Goal: Task Accomplishment & Management: Use online tool/utility

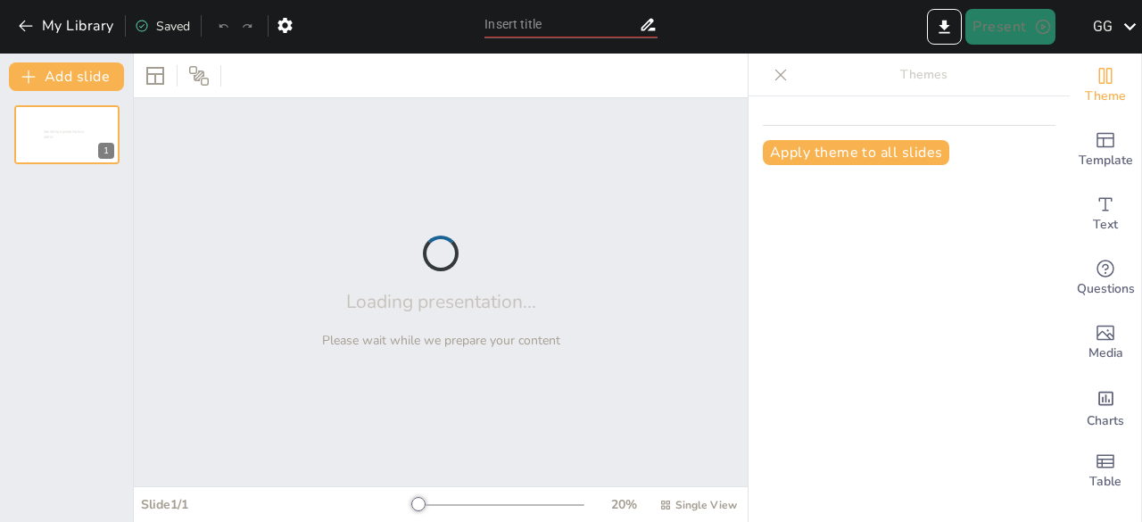
type input "Plasma Membrane"
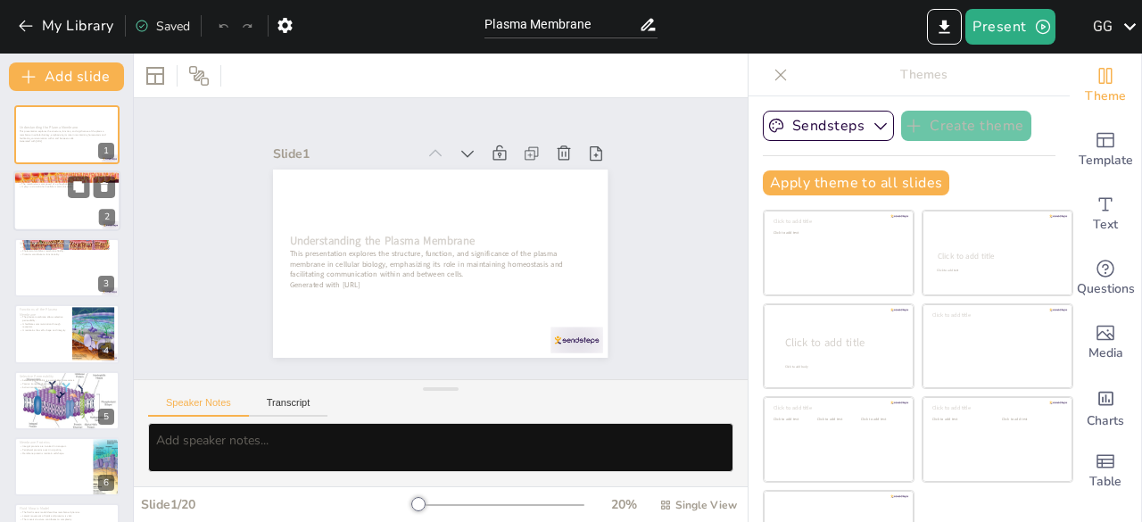
click at [45, 198] on div at bounding box center [66, 201] width 107 height 61
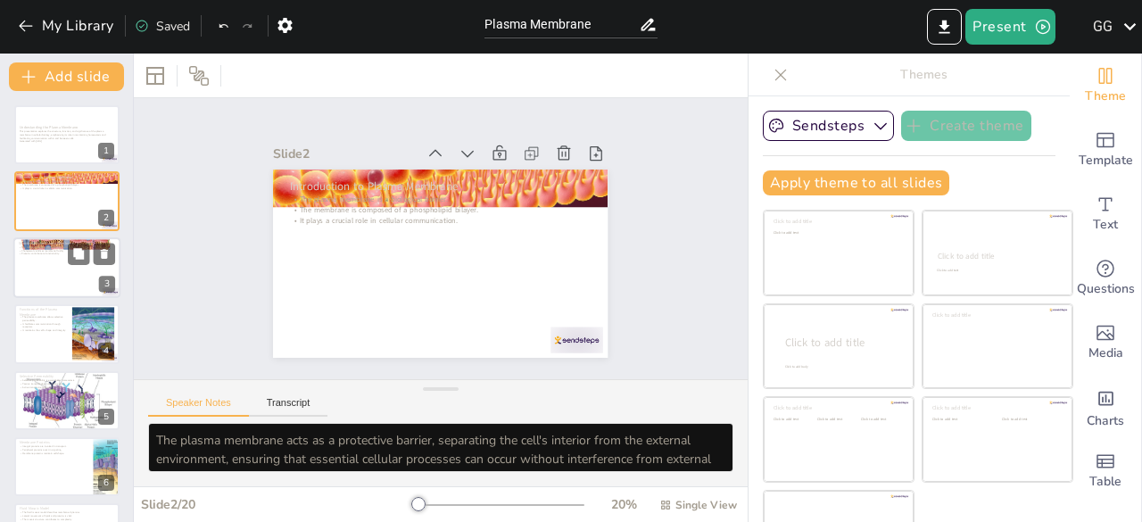
click at [55, 268] on div at bounding box center [66, 267] width 107 height 61
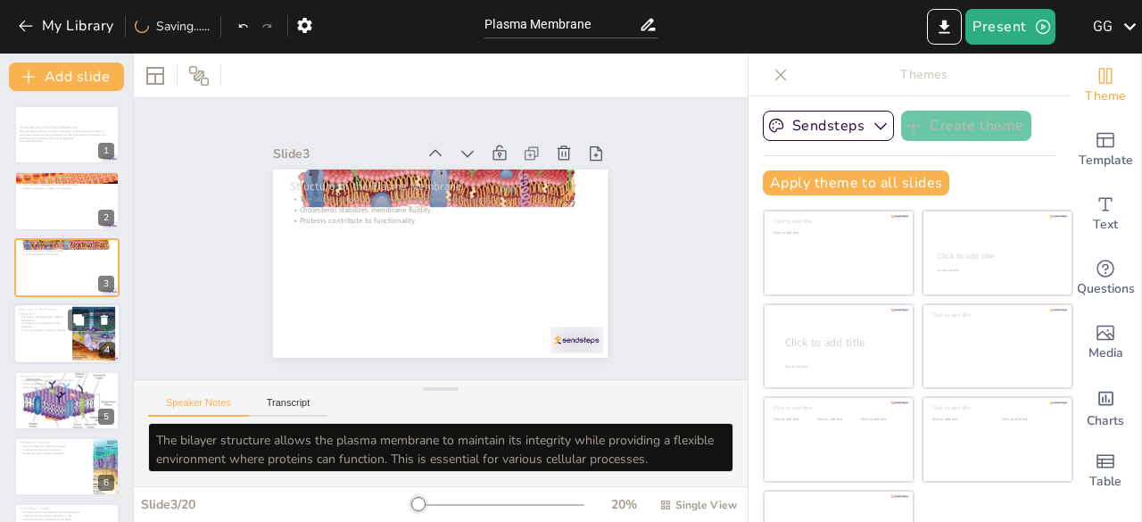
click at [59, 324] on p "It facilitates communication through receptors." at bounding box center [43, 325] width 48 height 6
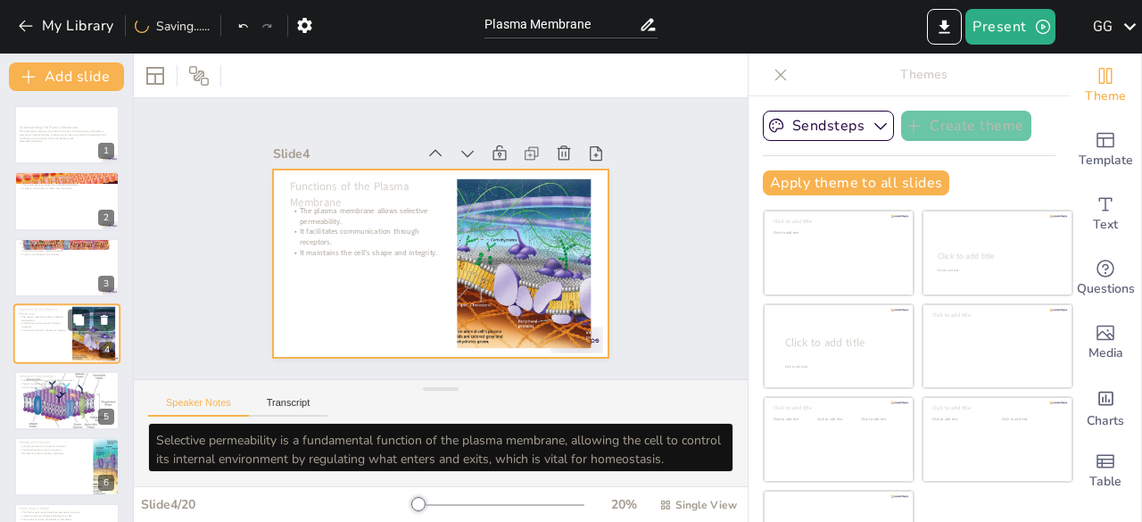
scroll to position [27, 0]
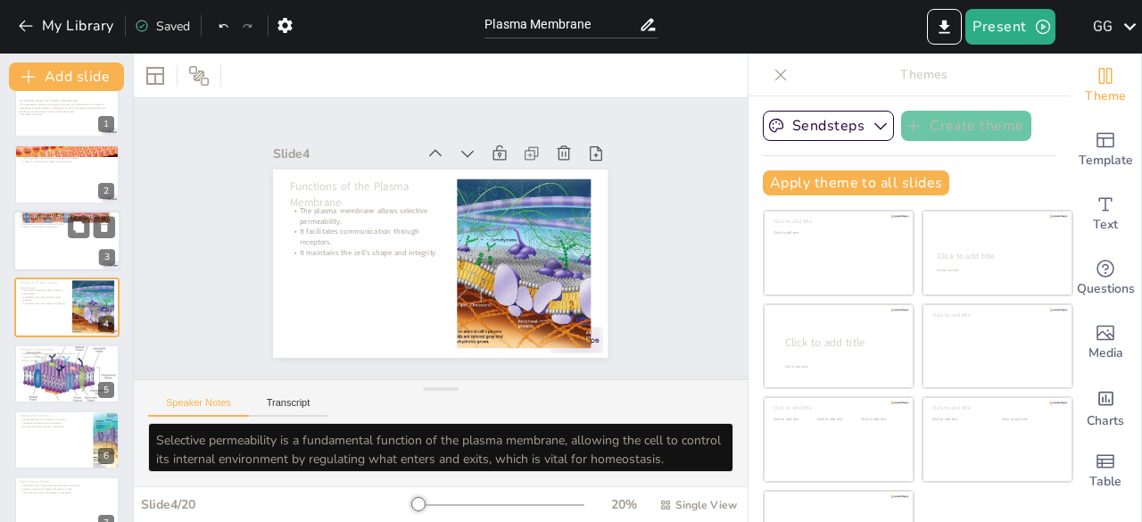
click at [56, 235] on div at bounding box center [66, 240] width 107 height 61
type textarea "The bilayer structure allows the plasma membrane to maintain its integrity whil…"
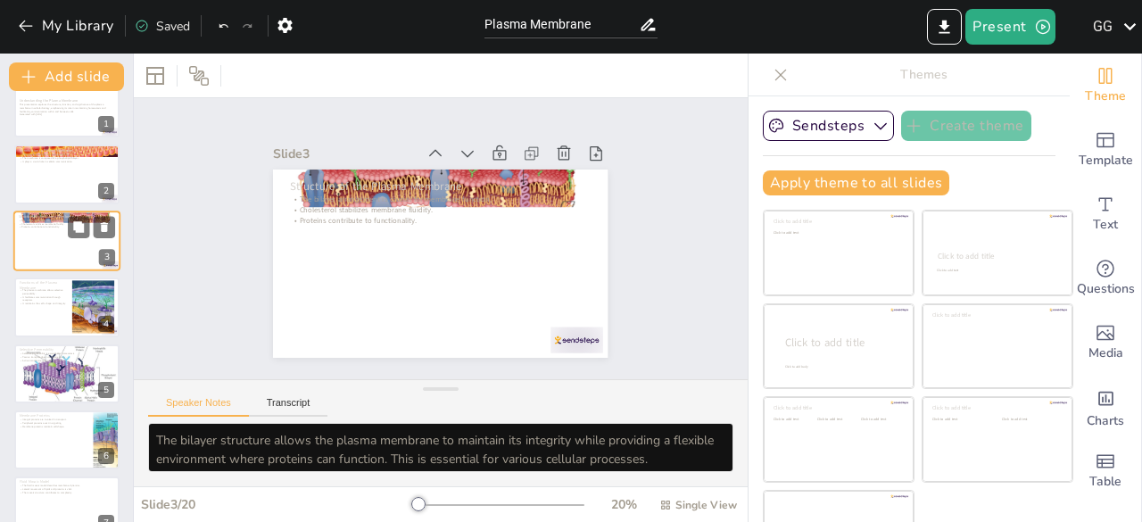
scroll to position [0, 0]
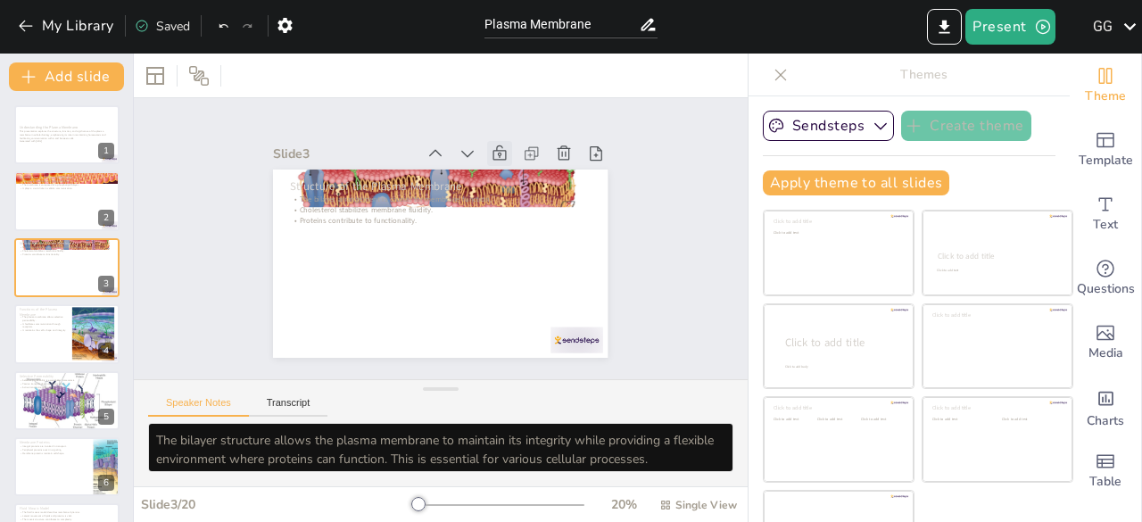
click at [524, 184] on icon at bounding box center [533, 194] width 19 height 20
click at [512, 298] on icon at bounding box center [520, 305] width 16 height 15
click at [498, 180] on div at bounding box center [390, 249] width 213 height 358
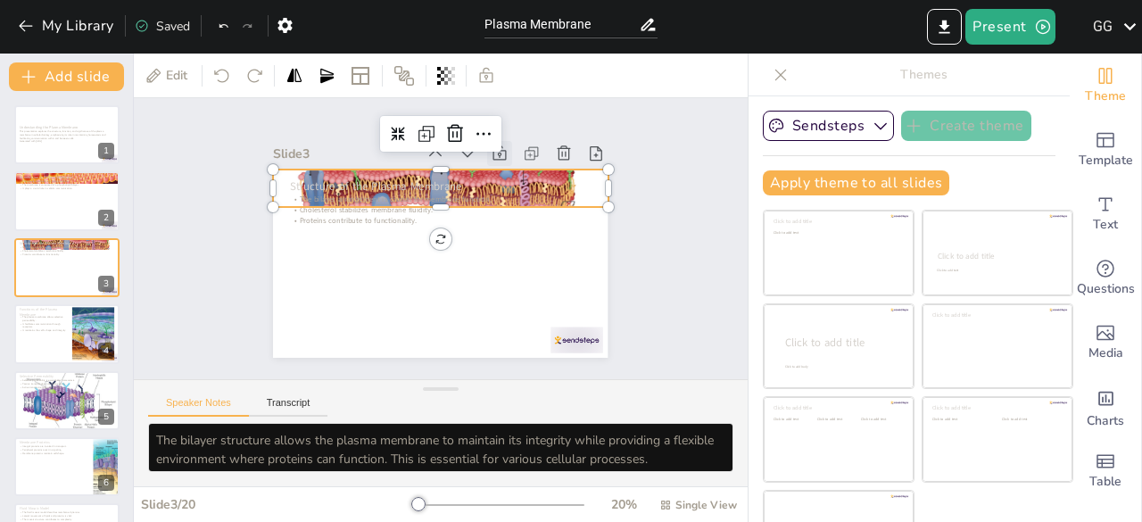
click at [577, 299] on div "Structure of the Plasma Membrane The bilayer arrangement is crucial for membran…" at bounding box center [492, 192] width 224 height 249
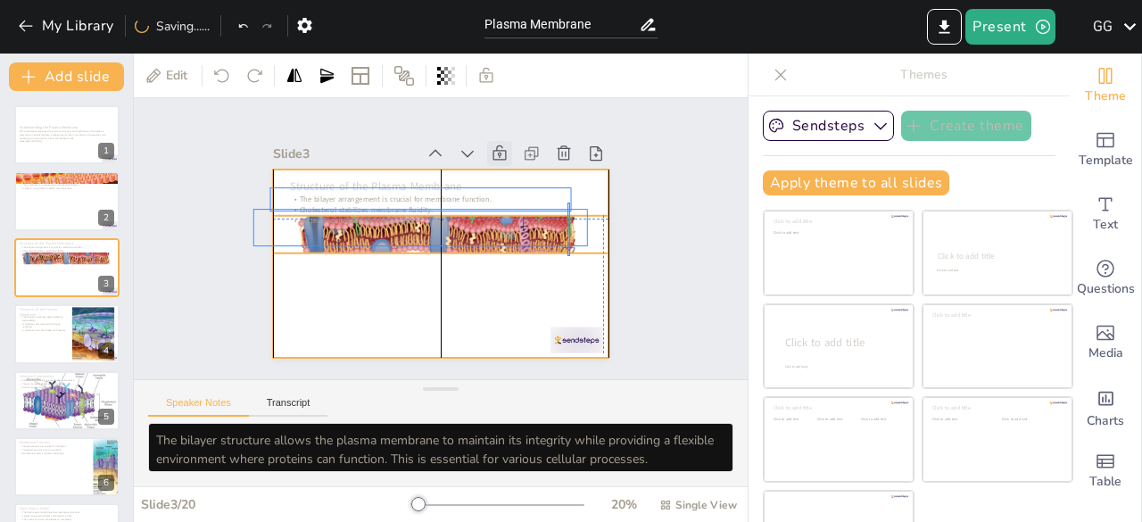
drag, startPoint x: 570, startPoint y: 202, endPoint x: 567, endPoint y: 256, distance: 53.6
click at [567, 256] on div "Structure of the Plasma Membrane The bilayer arrangement is crucial for membran…" at bounding box center [492, 192] width 224 height 249
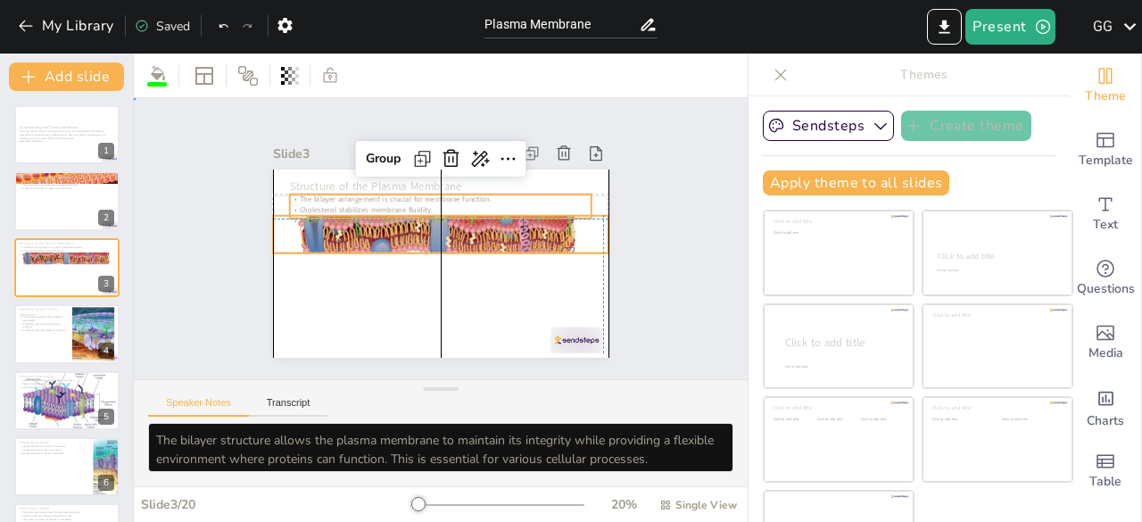
click at [622, 256] on div "Slide 1 Understanding the Plasma Membrane This presentation explores the struct…" at bounding box center [440, 239] width 361 height 487
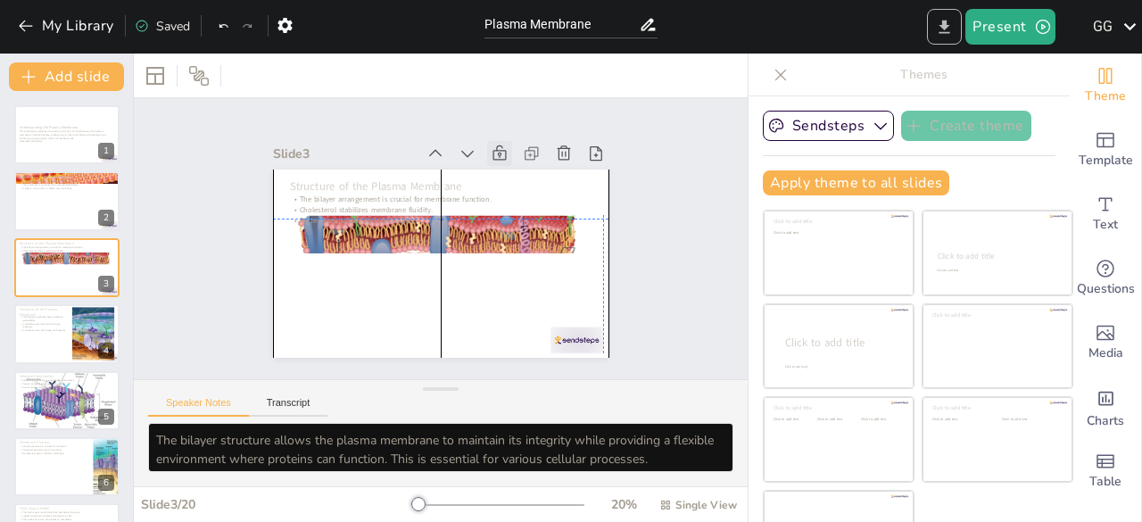
click at [945, 24] on icon "Export to PowerPoint" at bounding box center [944, 26] width 11 height 13
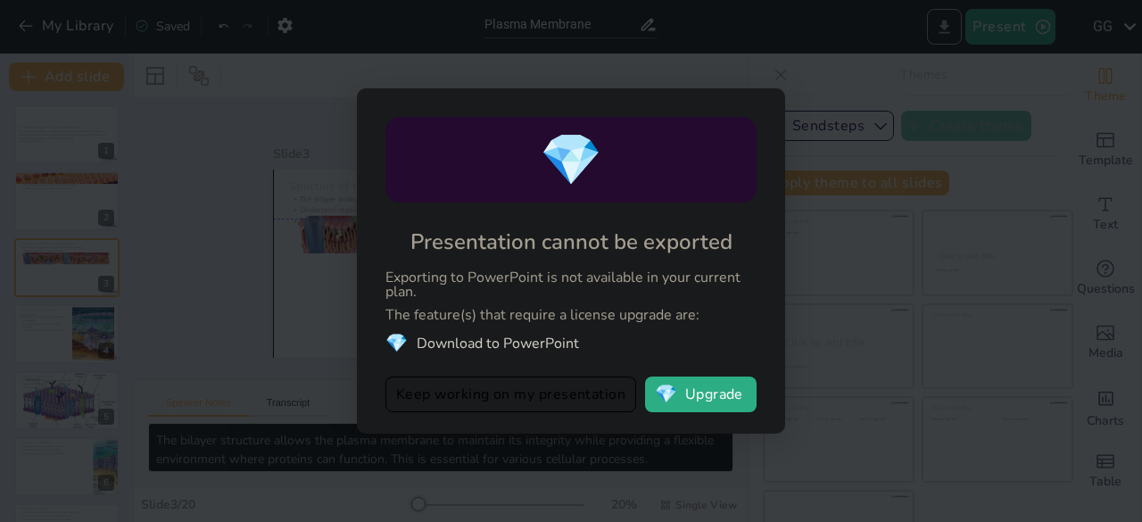
click at [945, 24] on div "💎 Presentation cannot be exported Exporting to PowerPoint is not available in y…" at bounding box center [571, 261] width 1142 height 522
click at [929, 296] on div "💎 Presentation cannot be exported Exporting to PowerPoint is not available in y…" at bounding box center [571, 261] width 1142 height 522
click at [547, 405] on button "Keep working on my presentation" at bounding box center [510, 394] width 251 height 36
